Goal: Transaction & Acquisition: Obtain resource

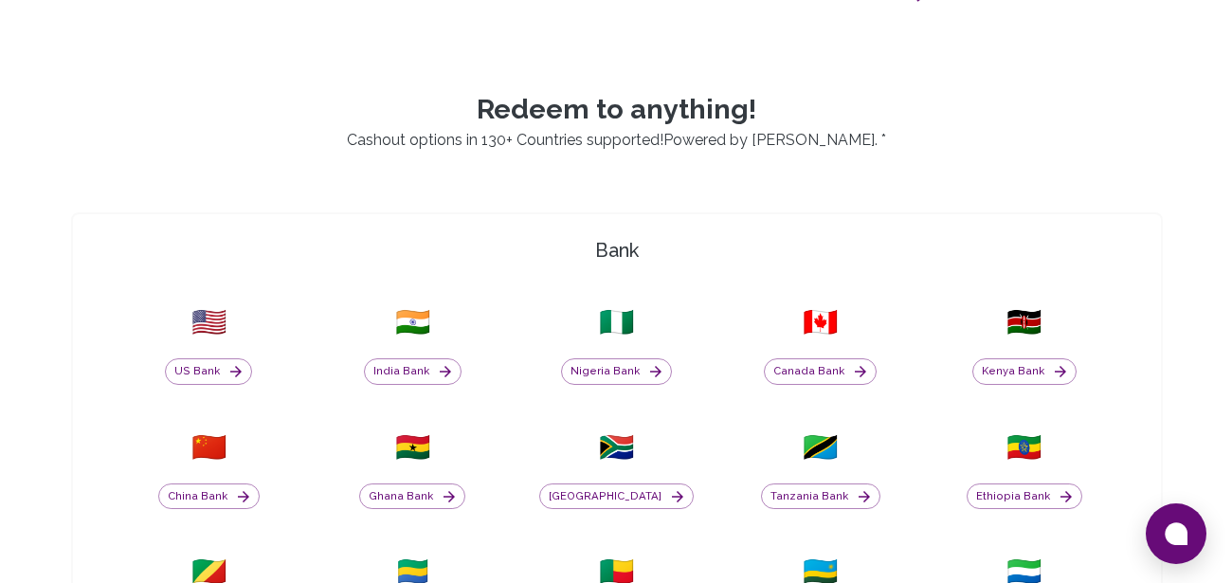
scroll to position [455, 0]
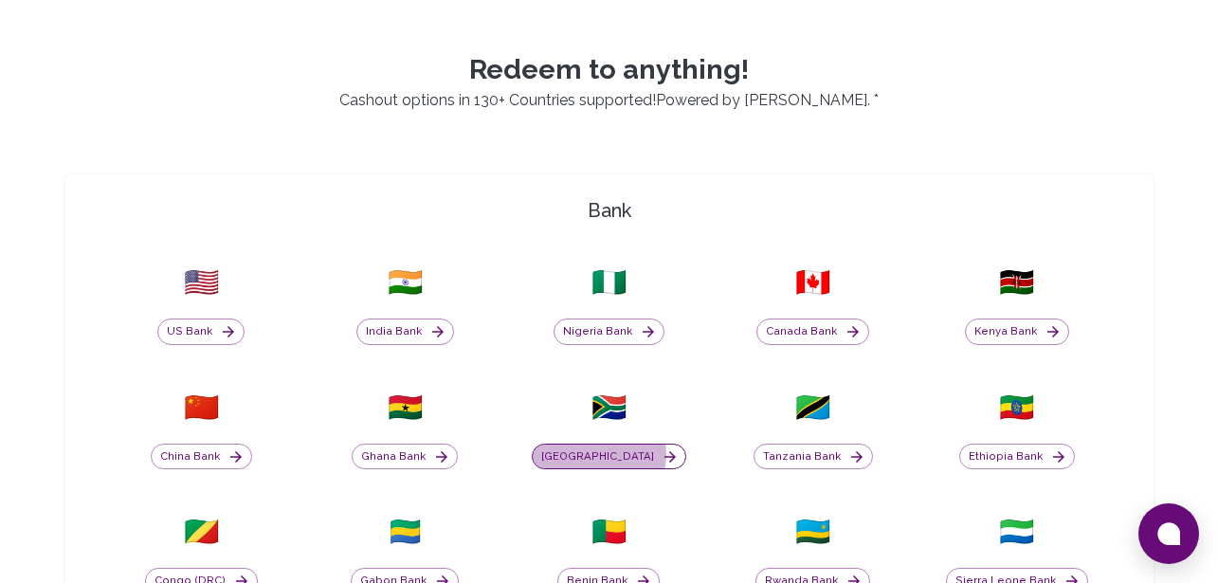
click at [625, 454] on button "[GEOGRAPHIC_DATA]" at bounding box center [609, 457] width 154 height 27
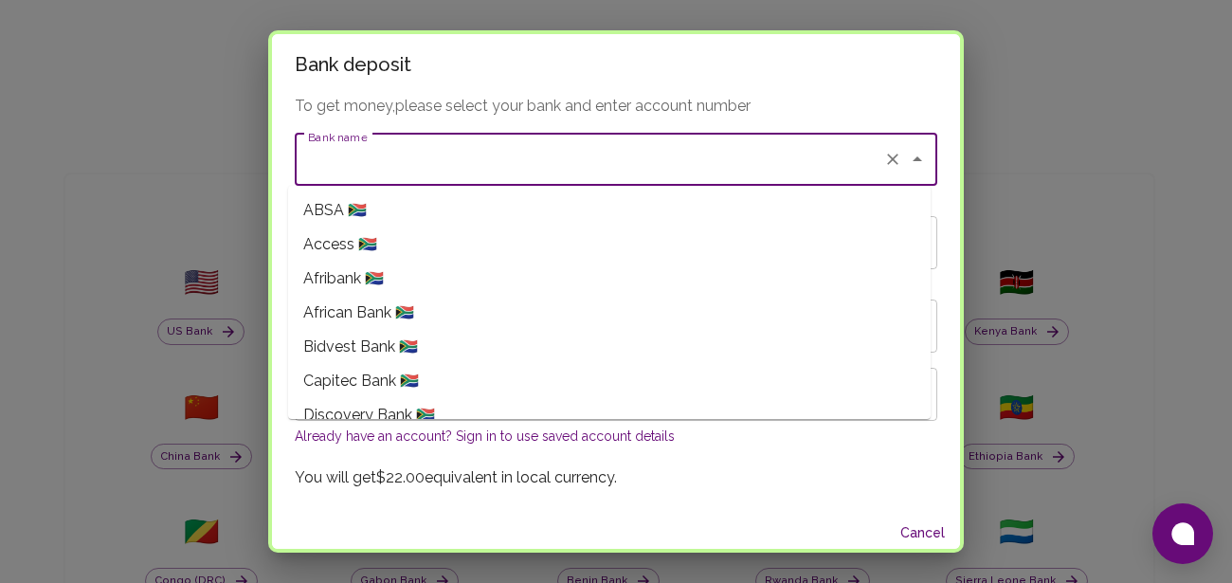
click at [574, 175] on input "Bank name" at bounding box center [589, 159] width 572 height 36
click at [422, 377] on li "Capitec Bank 🇿🇦" at bounding box center [609, 381] width 643 height 34
type input "Capitec Bank"
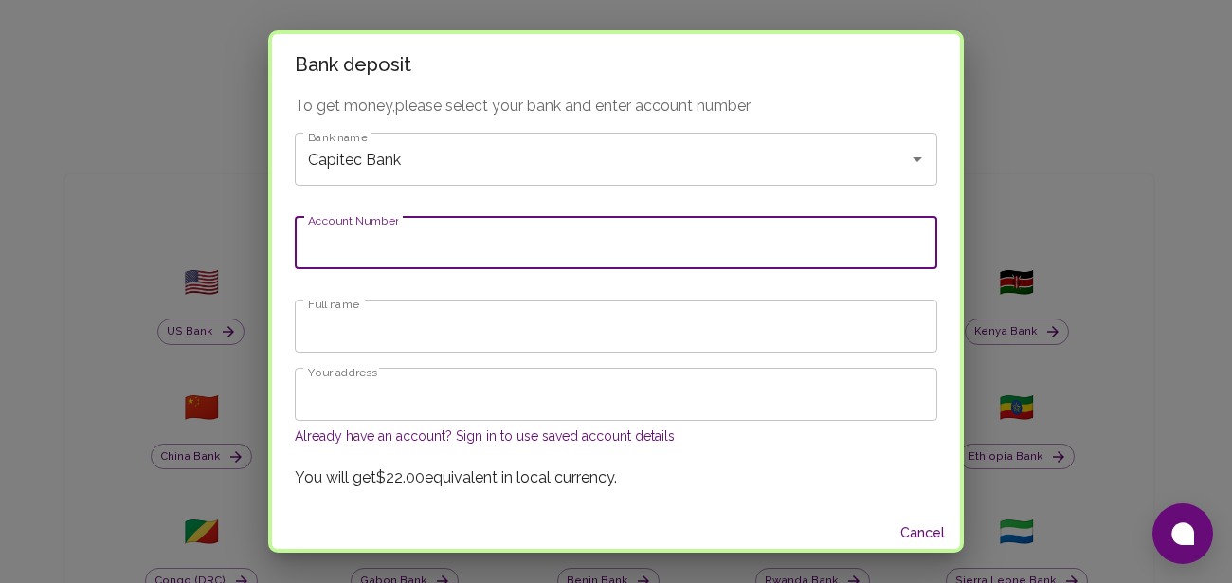
click at [382, 251] on input "Account Number" at bounding box center [616, 242] width 643 height 53
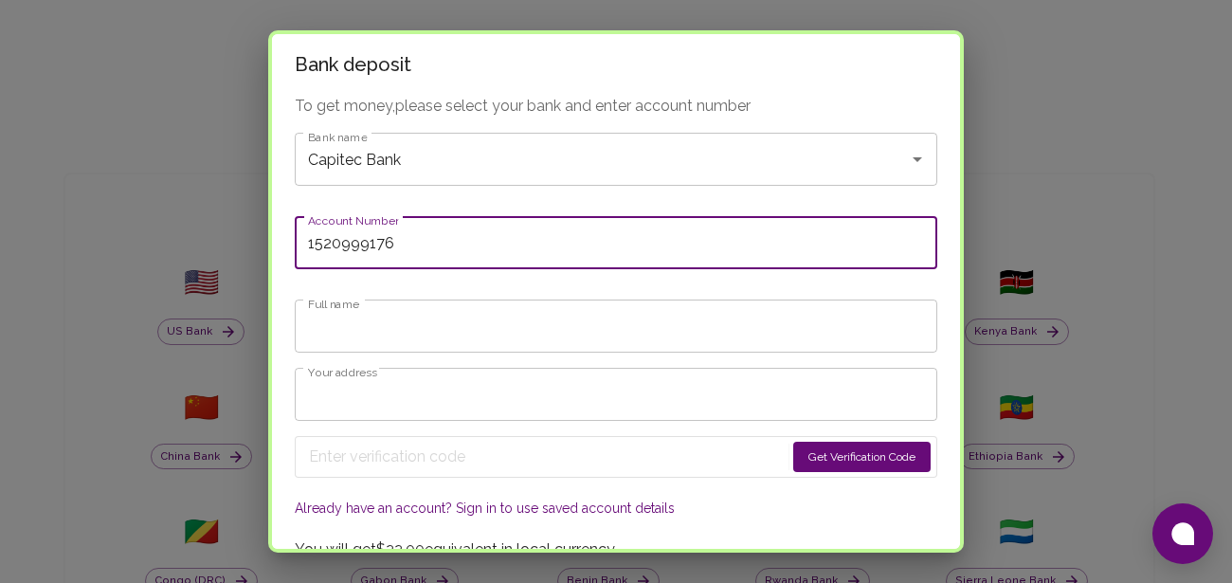
type input "1520999176"
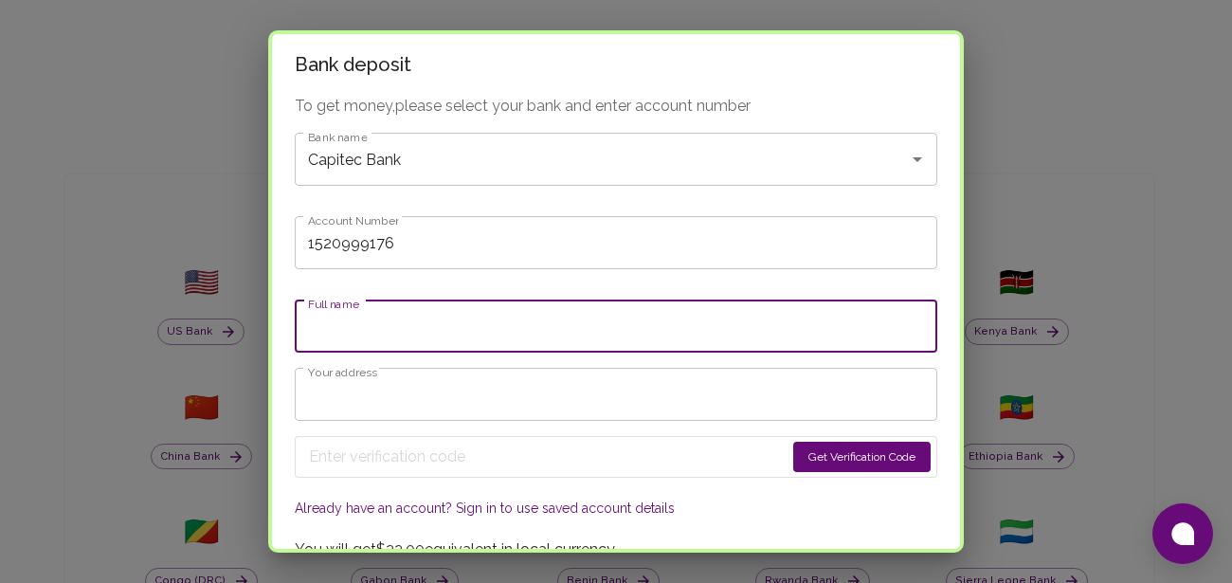
click at [385, 340] on input "Full name" at bounding box center [616, 326] width 643 height 53
type input "Siphesihle Sibiya"
click at [403, 410] on input "Your address" at bounding box center [616, 394] width 643 height 53
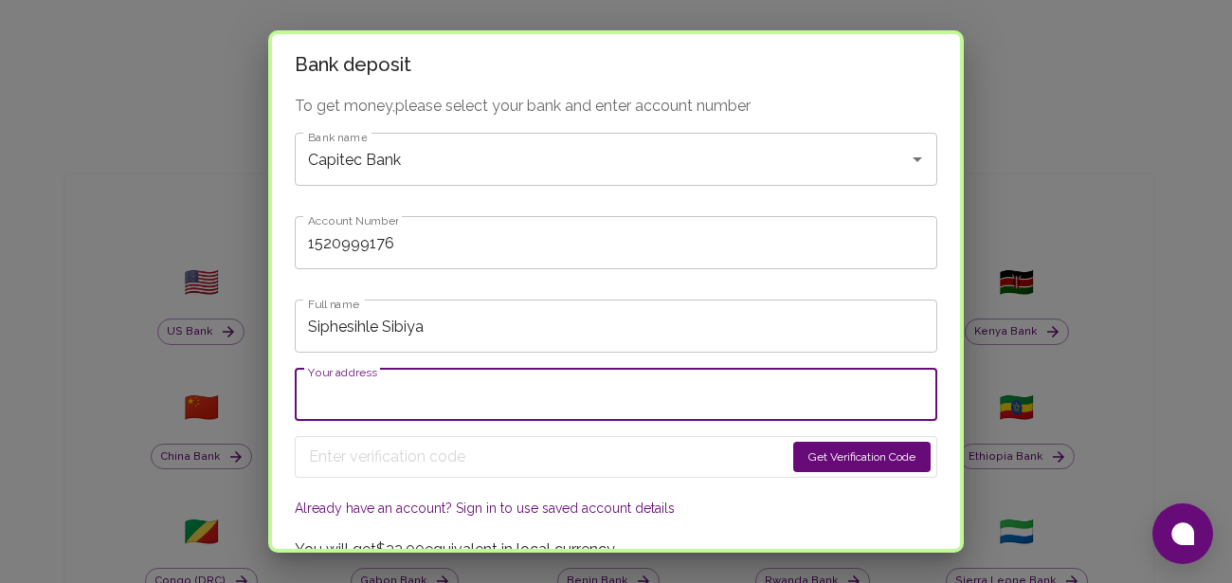
type input "[STREET_ADDRESS]. South African"
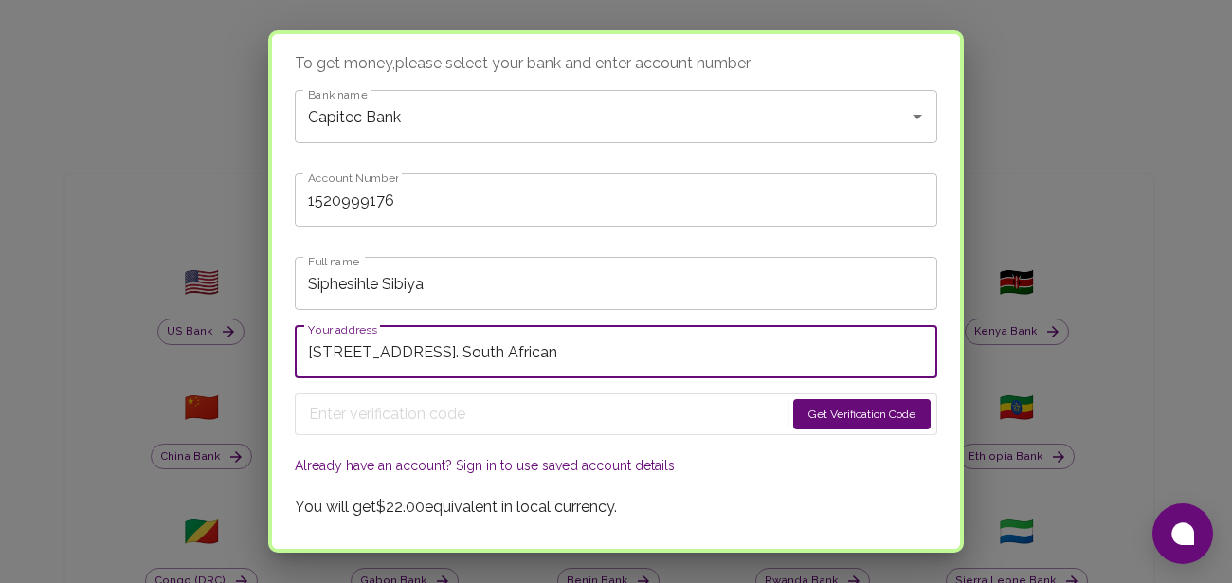
scroll to position [82, 0]
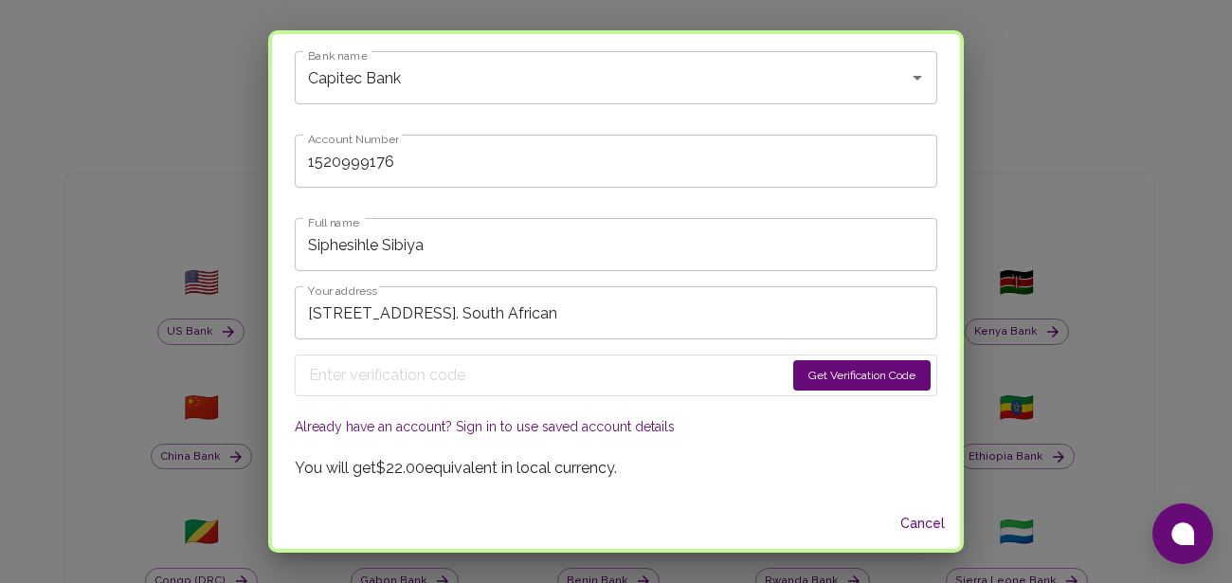
click at [849, 377] on button "Get Verification Code" at bounding box center [861, 375] width 137 height 30
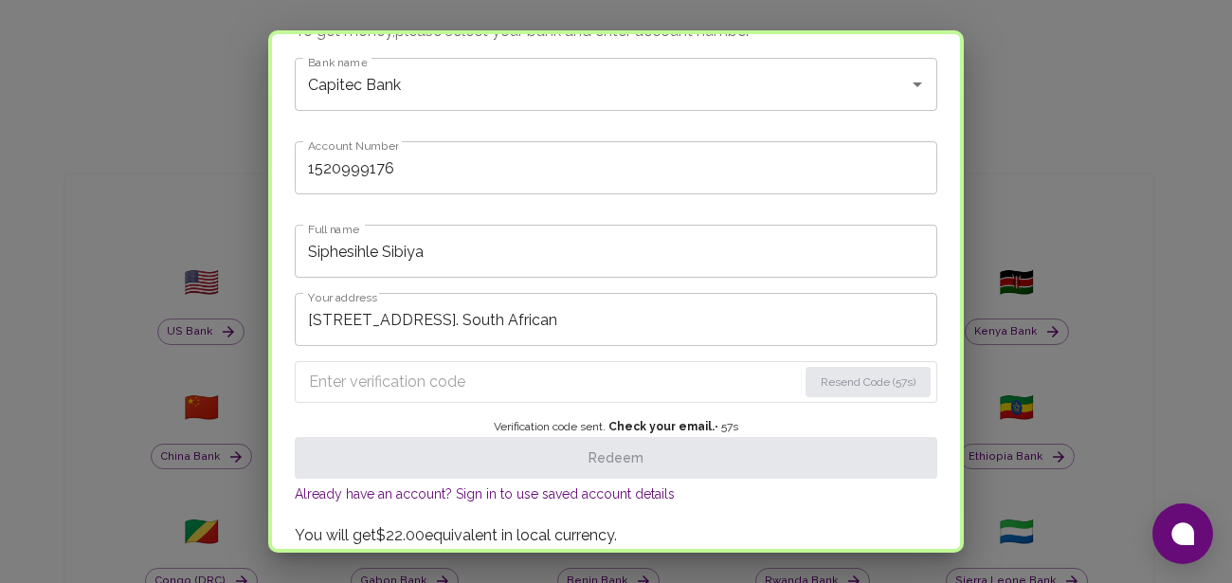
scroll to position [114, 0]
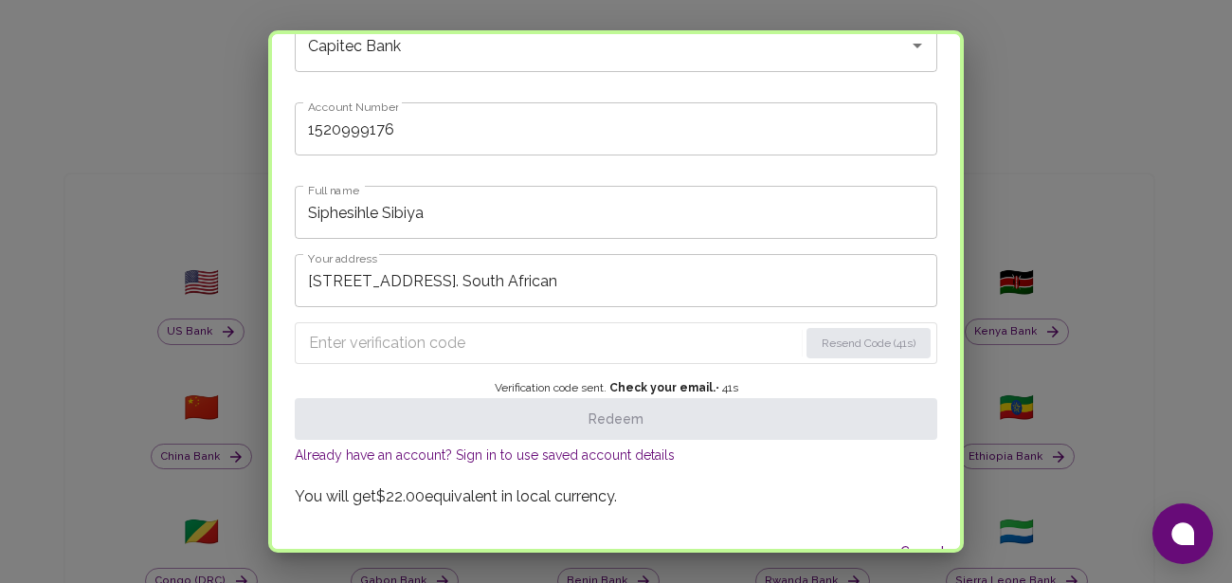
click at [335, 336] on input "Enter verification code" at bounding box center [553, 343] width 489 height 30
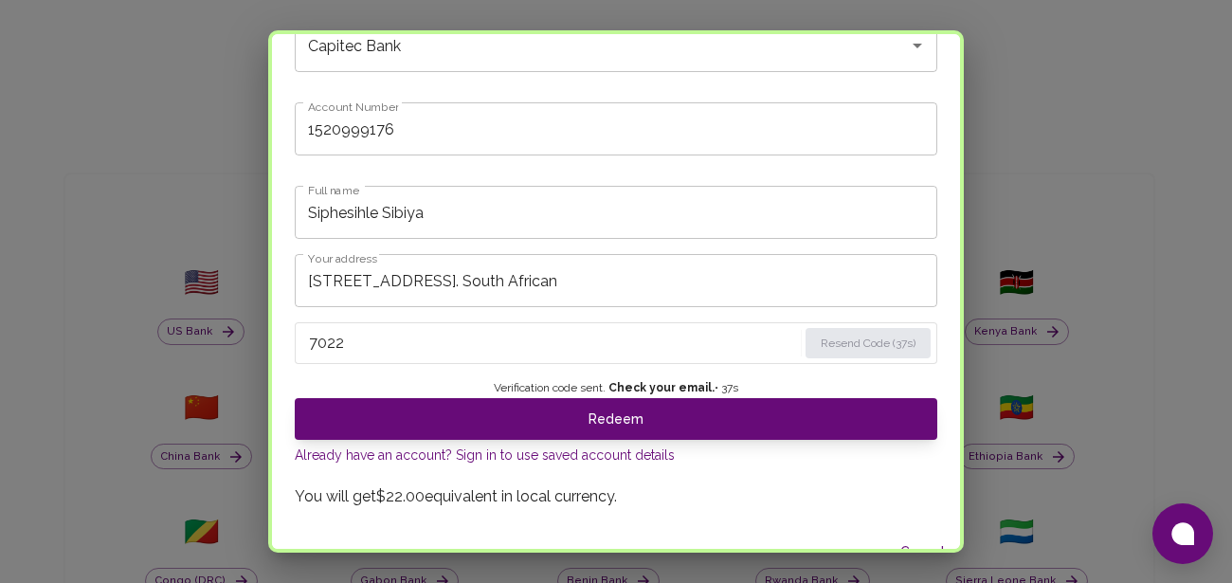
type input "7022"
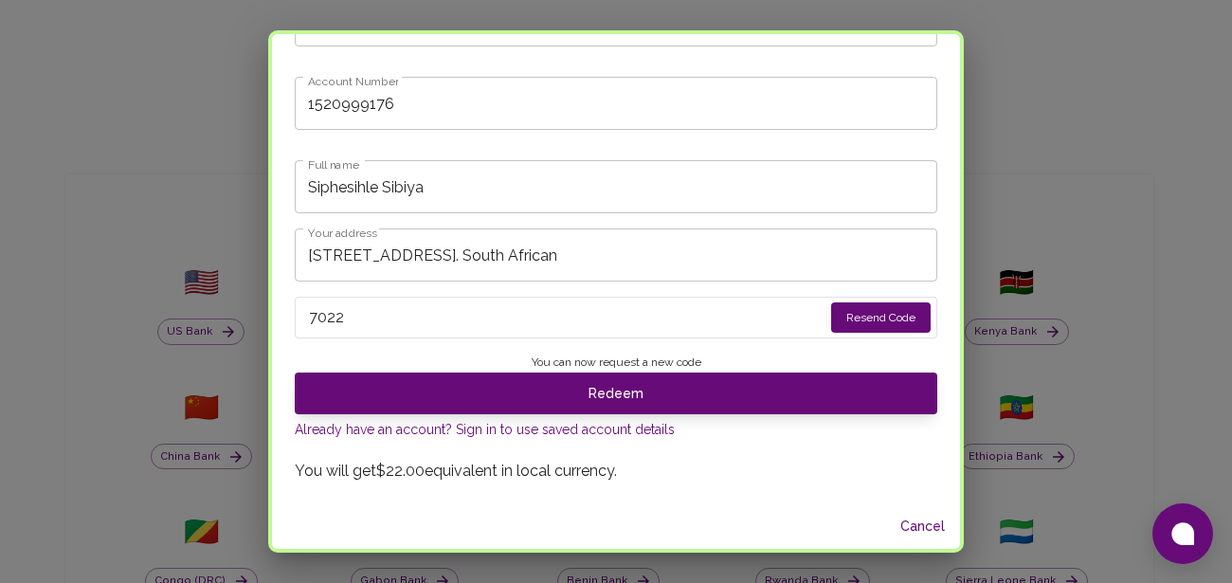
scroll to position [141, 0]
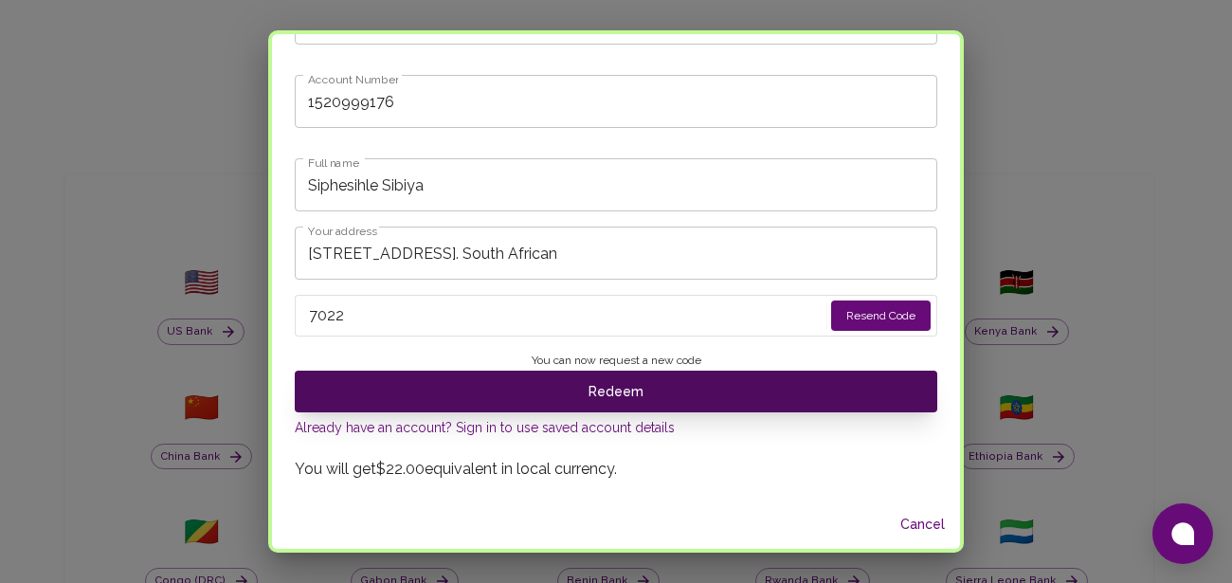
click at [635, 392] on button "Redeem" at bounding box center [616, 392] width 643 height 42
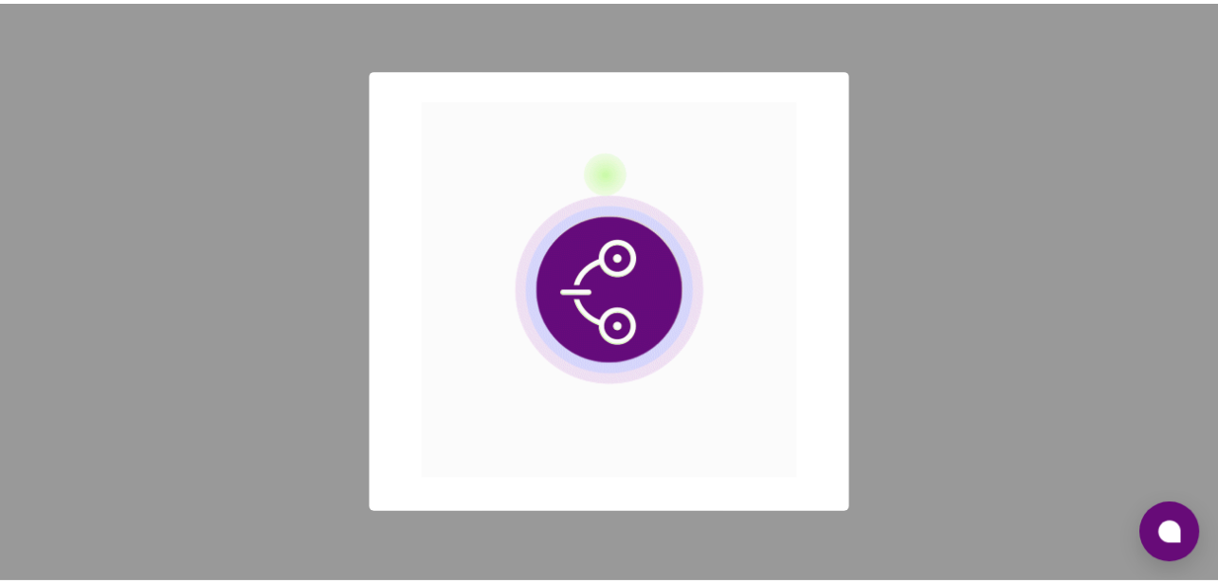
scroll to position [0, 0]
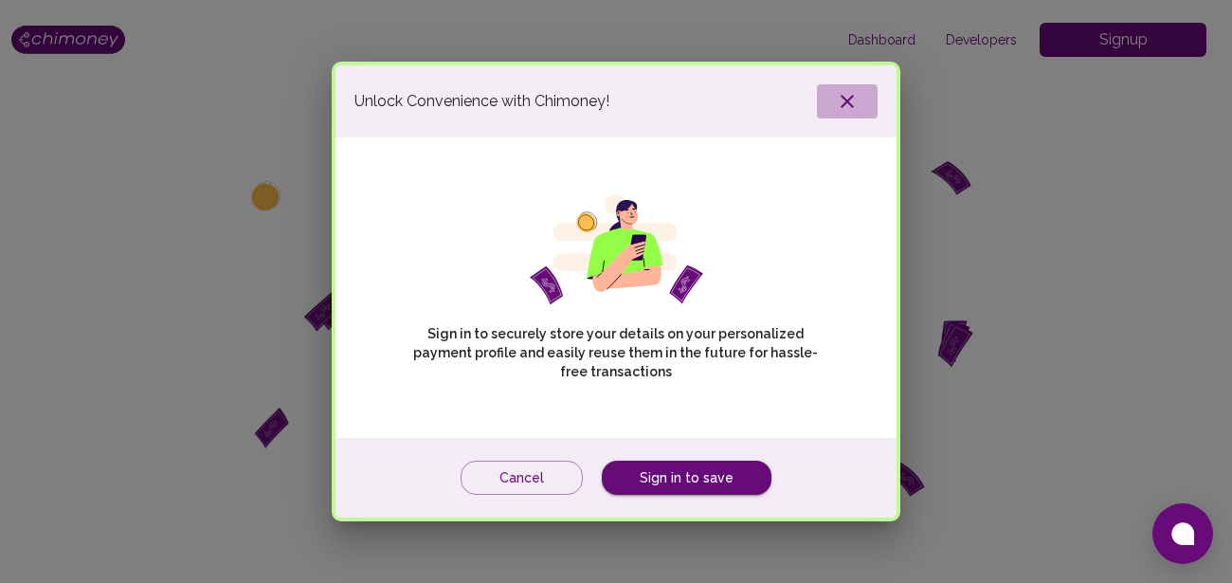
click at [848, 102] on icon "button" at bounding box center [847, 101] width 13 height 13
